Goal: Task Accomplishment & Management: Complete application form

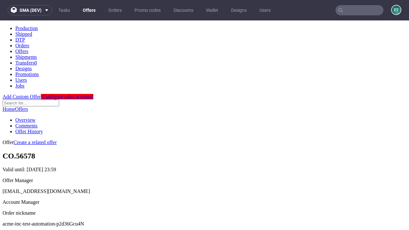
scroll to position [63, 0]
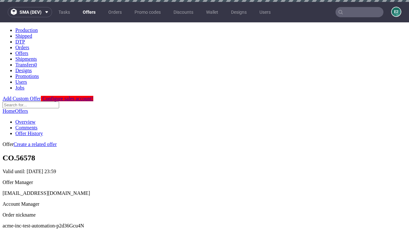
scroll to position [2, 0]
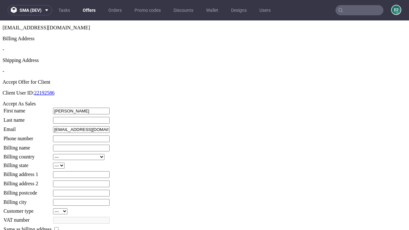
type input "Godfrey"
type input "Jacobs"
type input "1509813888"
type input "Morris.Stracke98"
select select "13"
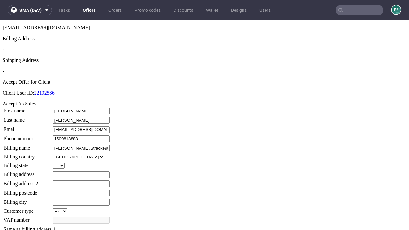
type input "Morris.Stracke98"
type input "2 Schmitt Copse"
select select "132"
type input "2 Schmitt Copse"
type input "ZB4 8GO"
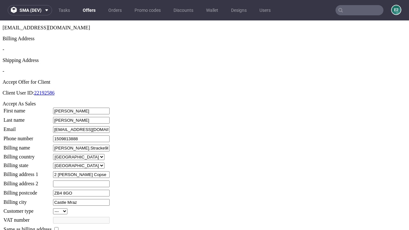
type input "Castle Mraz"
click at [59, 227] on input "checkbox" at bounding box center [56, 229] width 4 height 4
checkbox input "true"
type input "Morris.Stracke98"
select select "13"
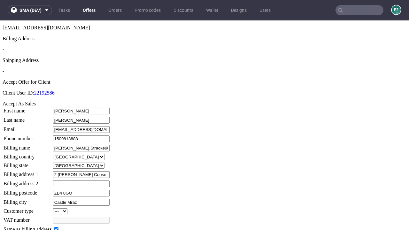
type input "2 Schmitt Copse"
type input "ZB4 8GO"
type input "Castle Mraz"
select select "132"
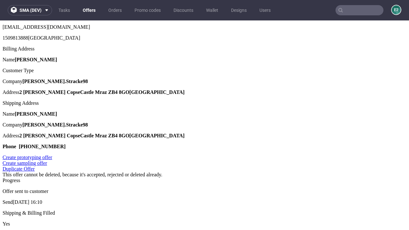
scroll to position [0, 0]
